Goal: Task Accomplishment & Management: Manage account settings

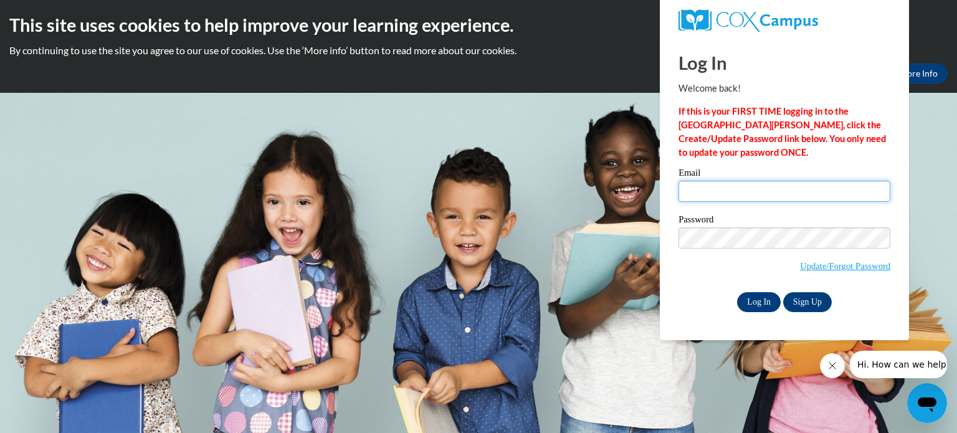
type input "jeickner@kusd.edu"
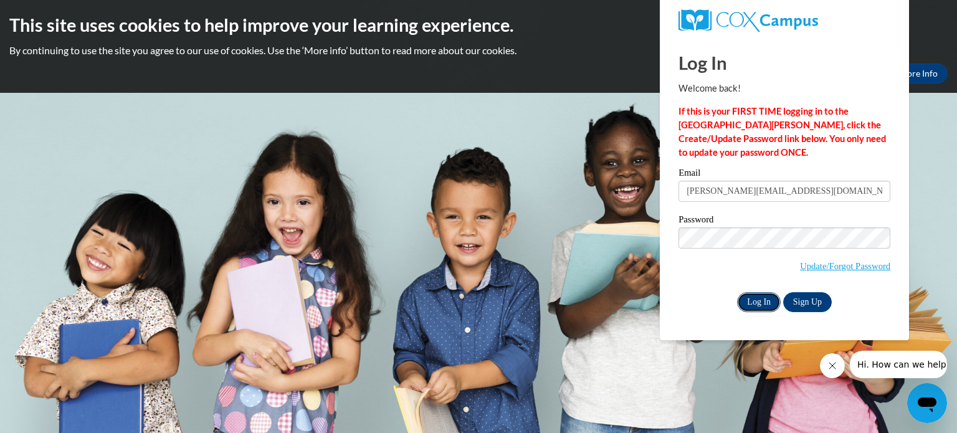
drag, startPoint x: 760, startPoint y: 308, endPoint x: 773, endPoint y: 302, distance: 14.5
click at [773, 302] on input "Log In" at bounding box center [759, 302] width 44 height 20
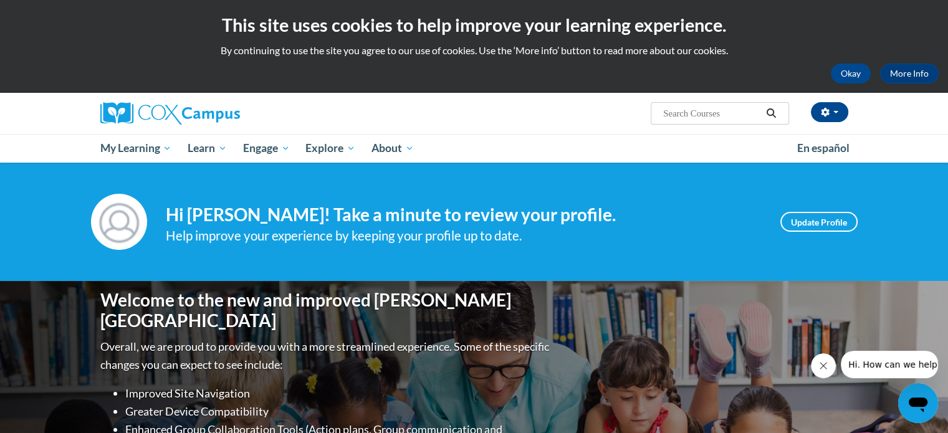
click at [773, 302] on div "Welcome to the new and improved Cox Campus Overall, we are proud to provide you…" at bounding box center [474, 405] width 785 height 249
click at [730, 326] on div "Welcome to the new and improved Cox Campus Overall, we are proud to provide you…" at bounding box center [474, 405] width 785 height 249
click at [825, 366] on icon "Close message from company" at bounding box center [823, 366] width 10 height 10
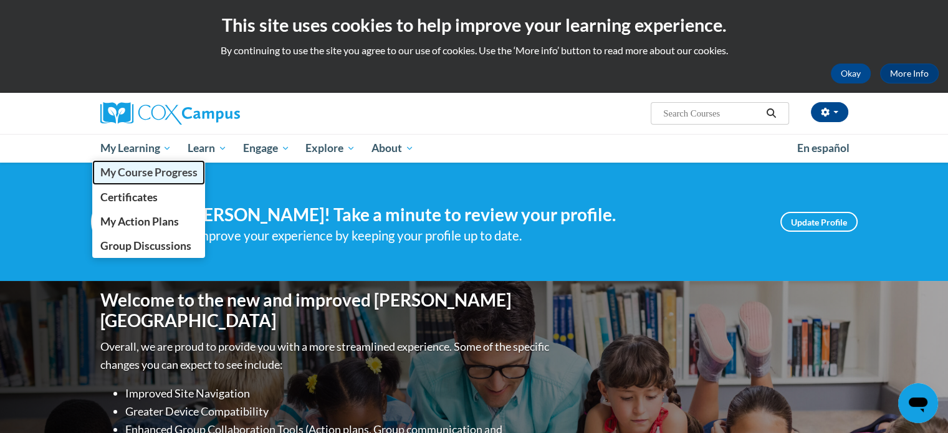
click at [153, 169] on span "My Course Progress" at bounding box center [148, 172] width 97 height 13
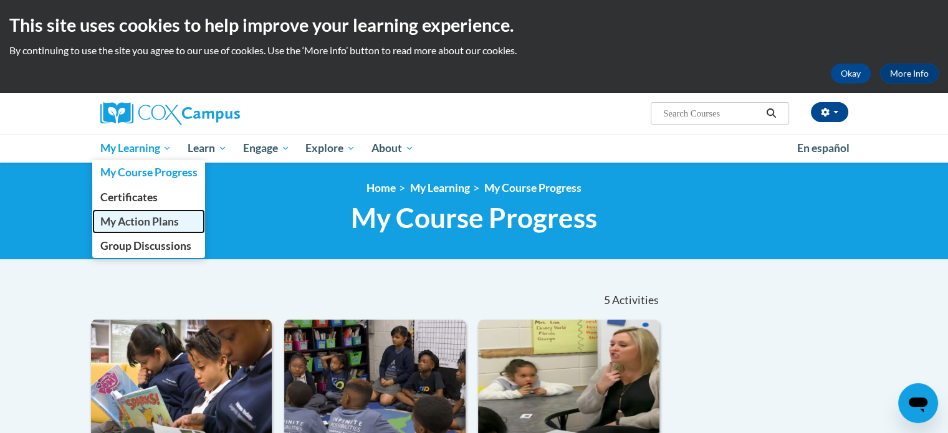
click at [150, 220] on span "My Action Plans" at bounding box center [139, 221] width 79 height 13
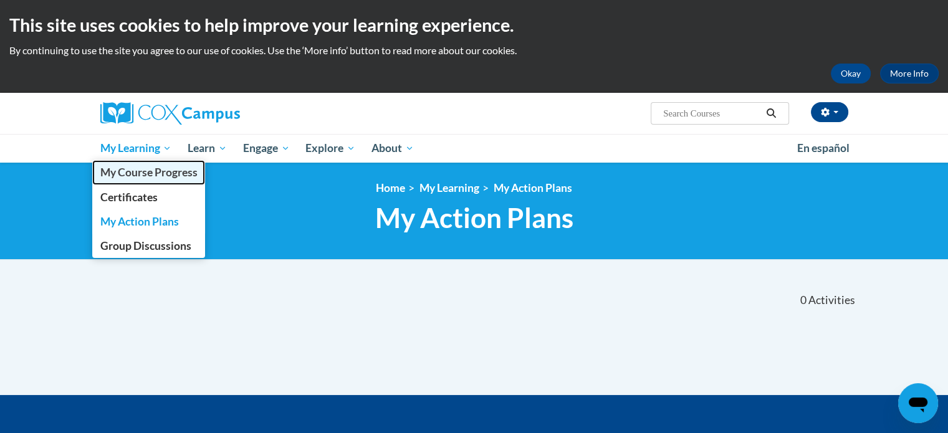
click at [132, 168] on span "My Course Progress" at bounding box center [148, 172] width 97 height 13
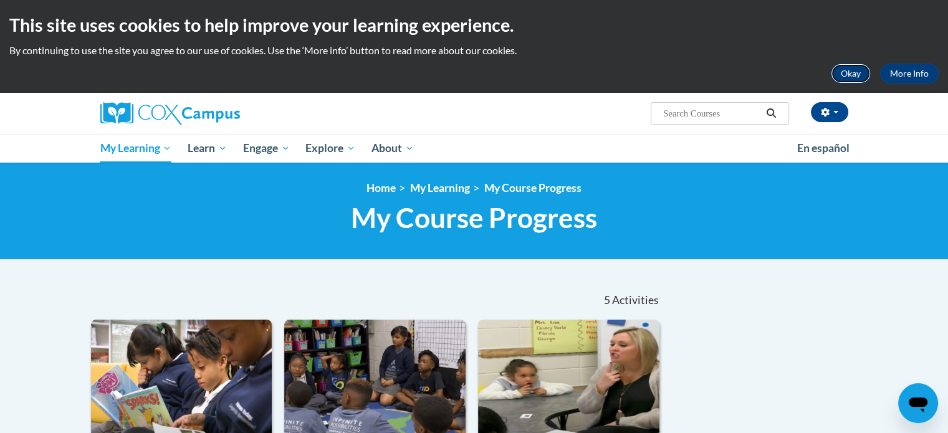
click at [852, 80] on button "Okay" at bounding box center [851, 74] width 40 height 20
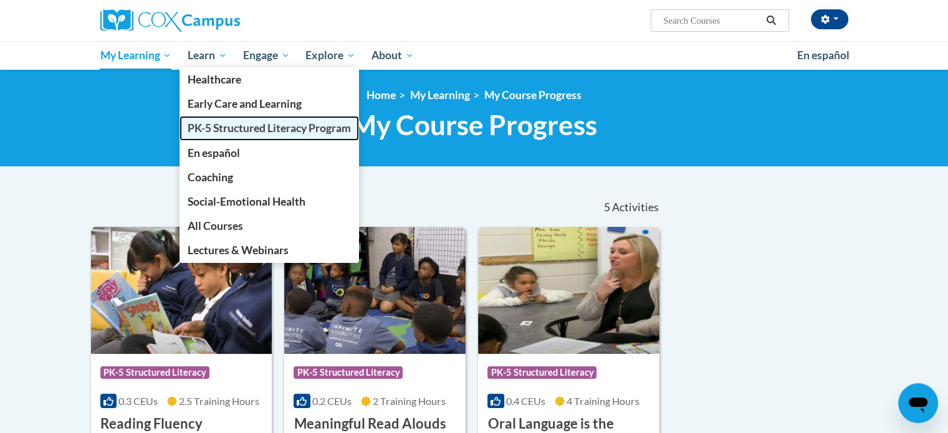
click at [229, 133] on span "PK-5 Structured Literacy Program" at bounding box center [269, 128] width 163 height 13
